Goal: Find specific page/section: Find specific page/section

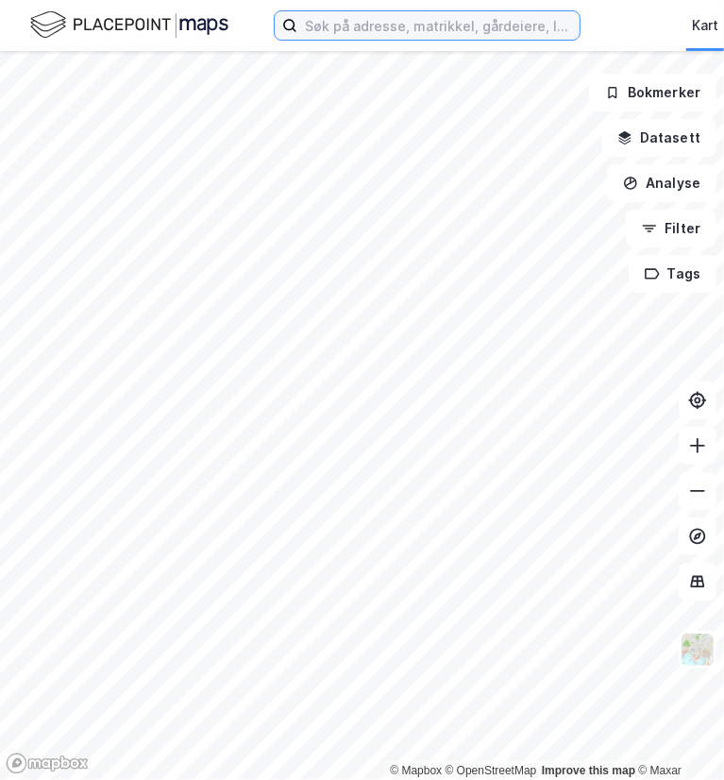
click at [434, 17] on input at bounding box center [438, 25] width 282 height 28
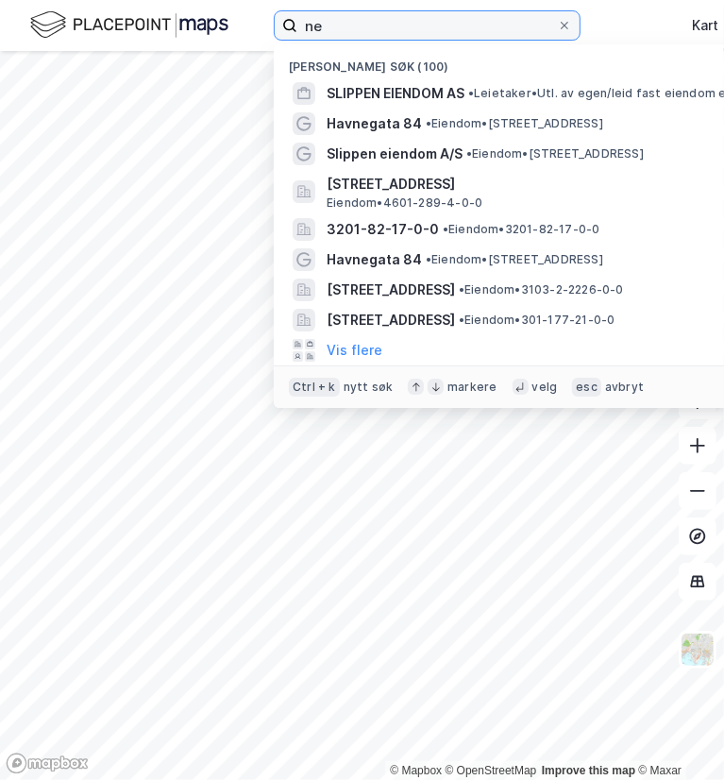
type input "n"
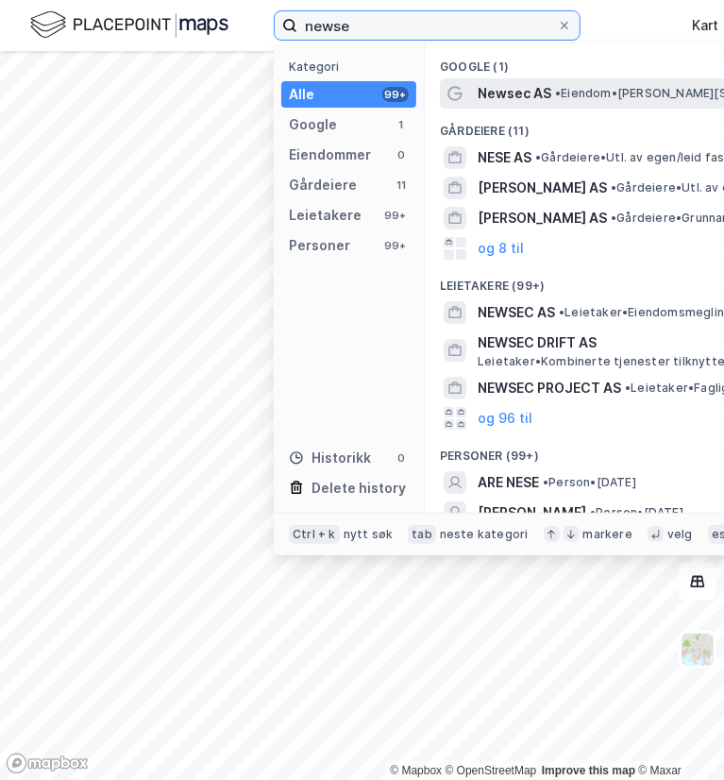
click at [434, 17] on input "newse" at bounding box center [427, 25] width 260 height 28
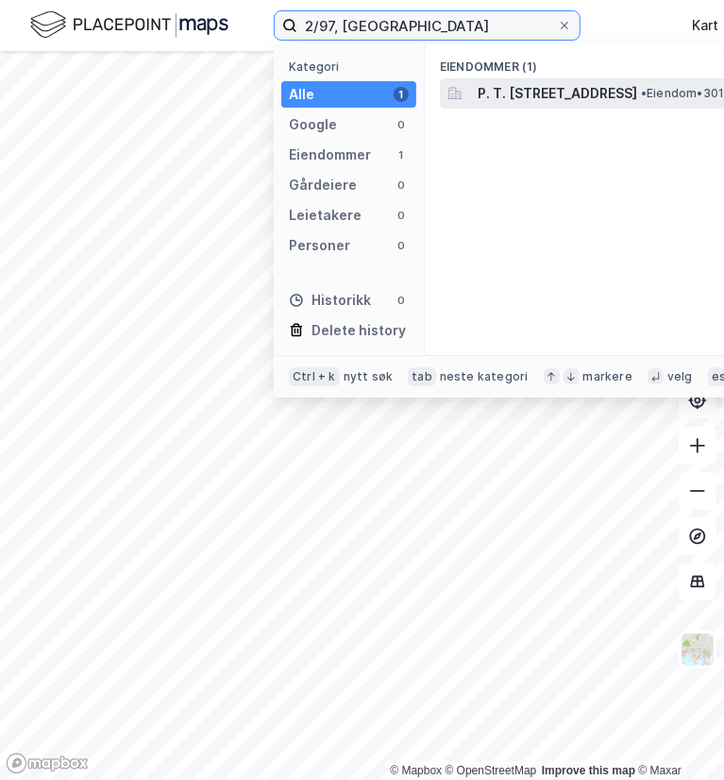
type input "2/97, [GEOGRAPHIC_DATA]"
click at [540, 97] on span "P. T. [STREET_ADDRESS]" at bounding box center [558, 93] width 160 height 23
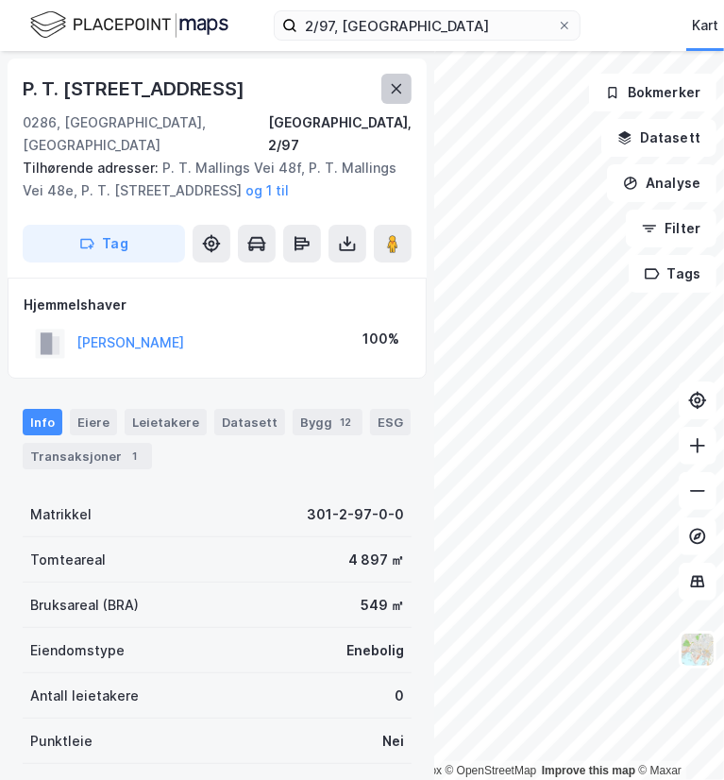
click at [397, 93] on icon at bounding box center [396, 88] width 15 height 15
